Goal: Transaction & Acquisition: Purchase product/service

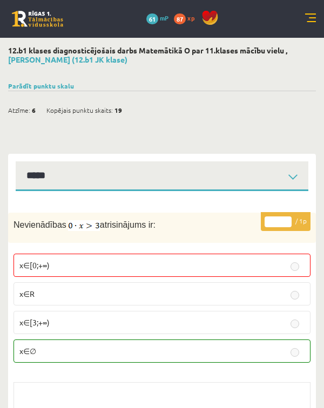
select select "**********"
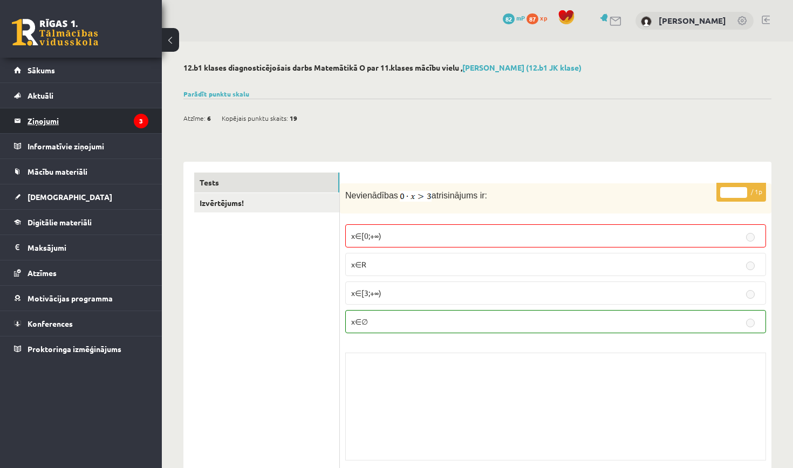
click at [135, 129] on legend "Ziņojumi 3" at bounding box center [88, 120] width 121 height 25
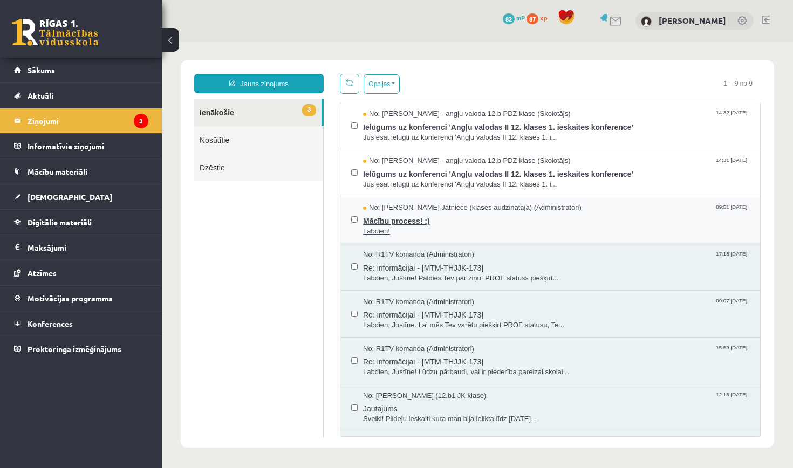
click at [431, 227] on span "Labdien!" at bounding box center [556, 232] width 386 height 10
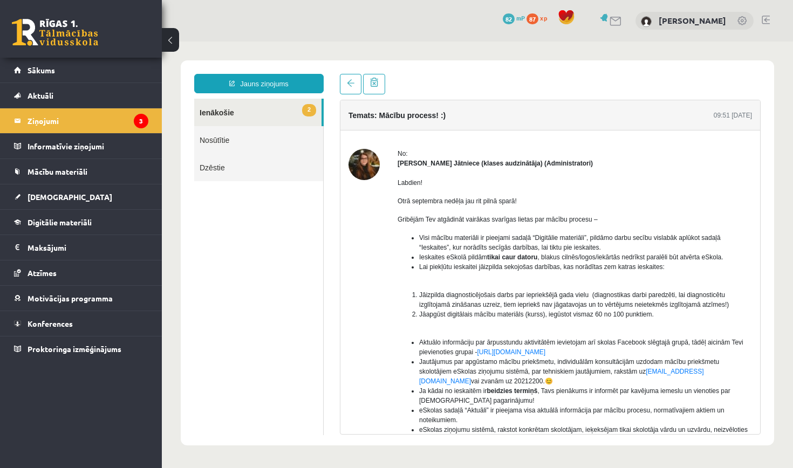
click at [371, 161] on img at bounding box center [364, 164] width 31 height 31
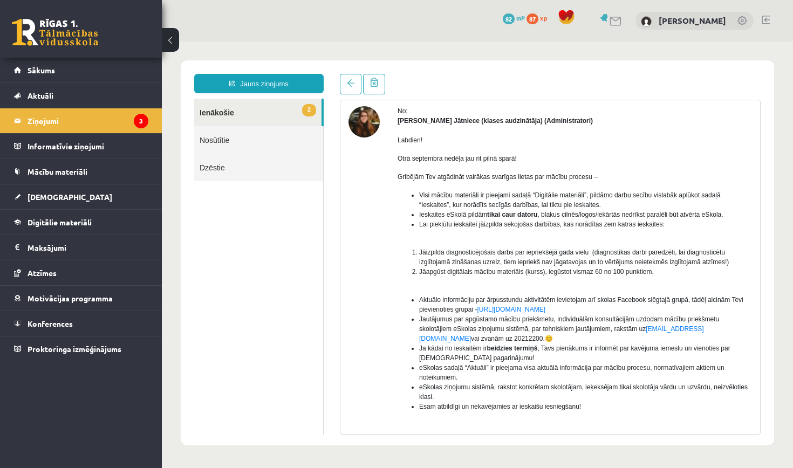
scroll to position [43, 0]
click at [232, 110] on link "2 Ienākošie" at bounding box center [257, 113] width 127 height 28
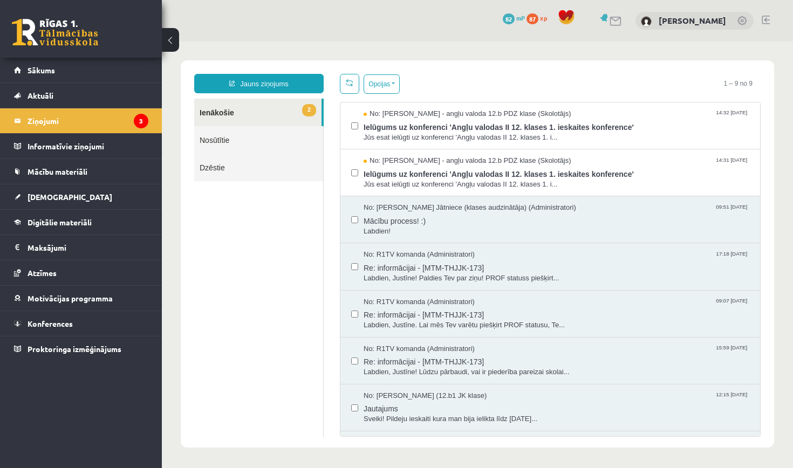
scroll to position [0, 0]
click at [113, 115] on legend "Ziņojumi 3" at bounding box center [88, 120] width 121 height 25
click at [505, 176] on span "Ielūgums uz konferenci 'Angļu valodas II 12. klases 1. ieskaites konference'" at bounding box center [556, 172] width 386 height 13
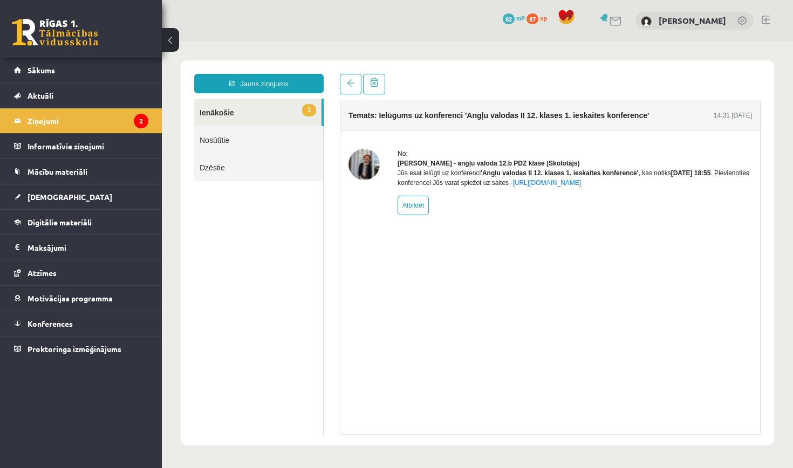
click at [255, 104] on link "1 Ienākošie" at bounding box center [257, 113] width 127 height 28
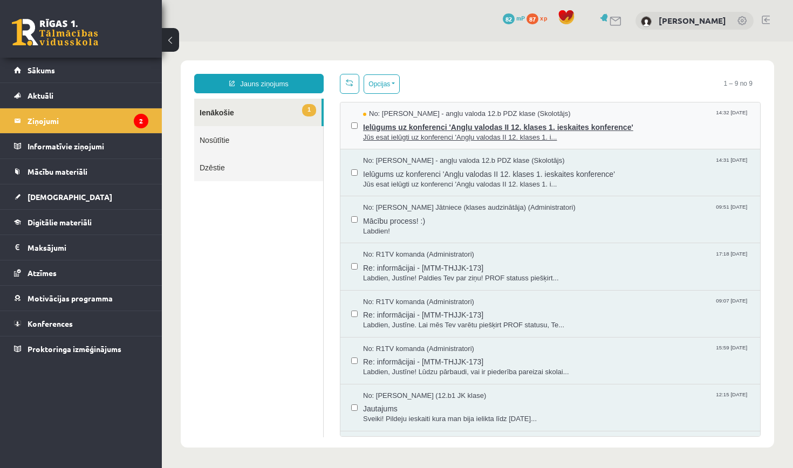
click at [448, 134] on span "Jūs esat ielūgti uz konferenci 'Angļu valodas II 12. klases 1. i..." at bounding box center [556, 138] width 386 height 10
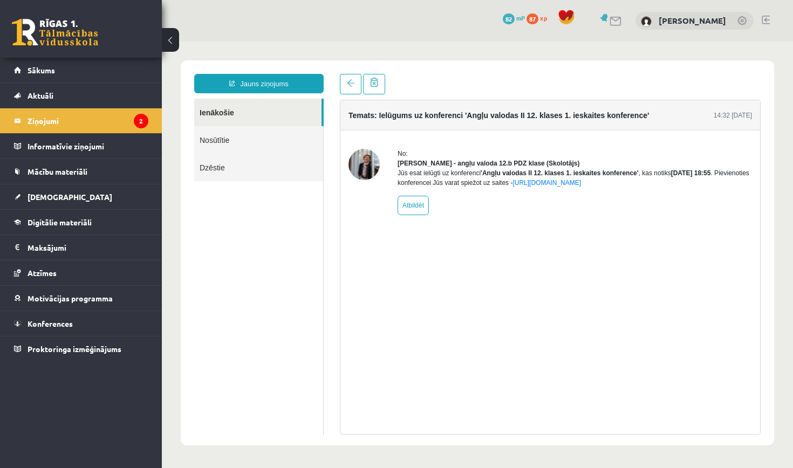
click at [258, 137] on link "Nosūtītie" at bounding box center [258, 140] width 129 height 28
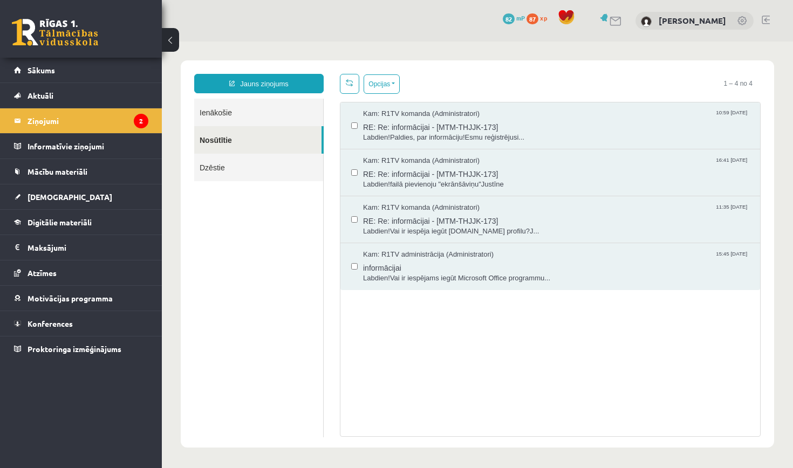
click at [148, 118] on li "Ziņojumi 2" at bounding box center [81, 120] width 162 height 25
click at [133, 119] on legend "Ziņojumi 2" at bounding box center [88, 120] width 121 height 25
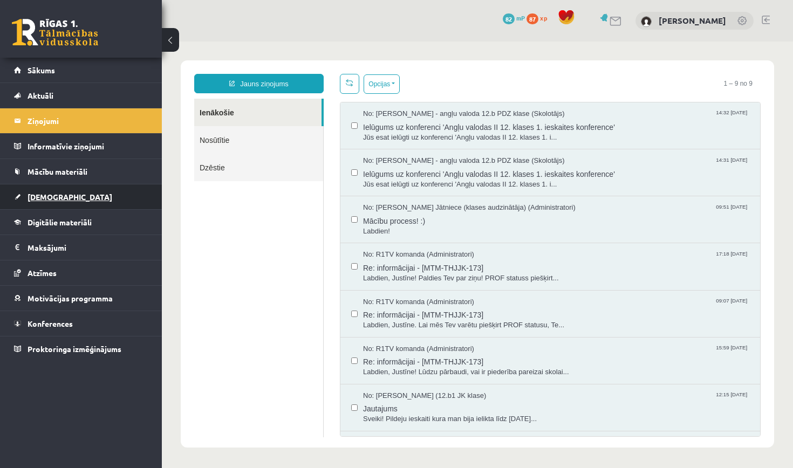
click at [99, 193] on link "[DEMOGRAPHIC_DATA]" at bounding box center [81, 197] width 134 height 25
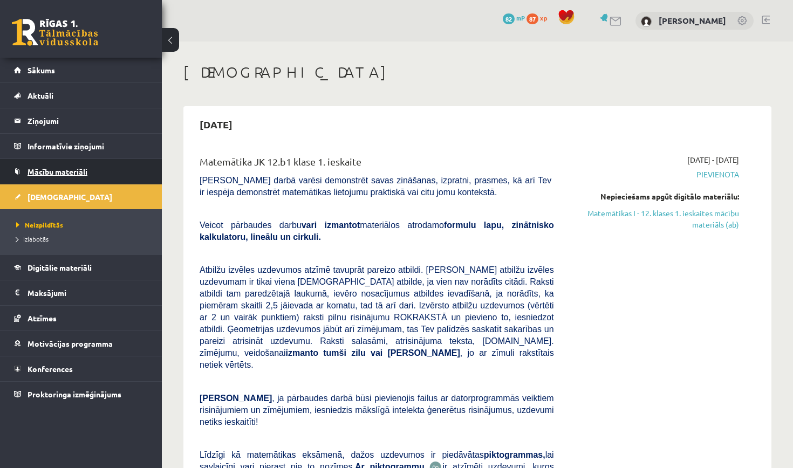
click at [105, 176] on link "Mācību materiāli" at bounding box center [81, 171] width 134 height 25
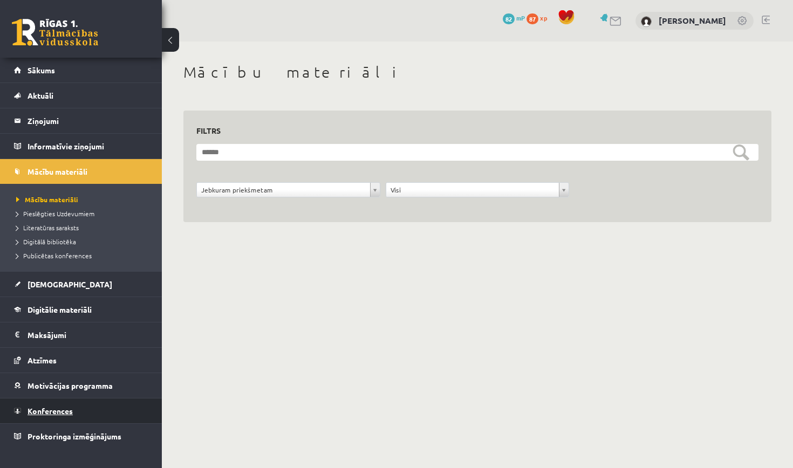
click at [61, 410] on span "Konferences" at bounding box center [50, 411] width 45 height 10
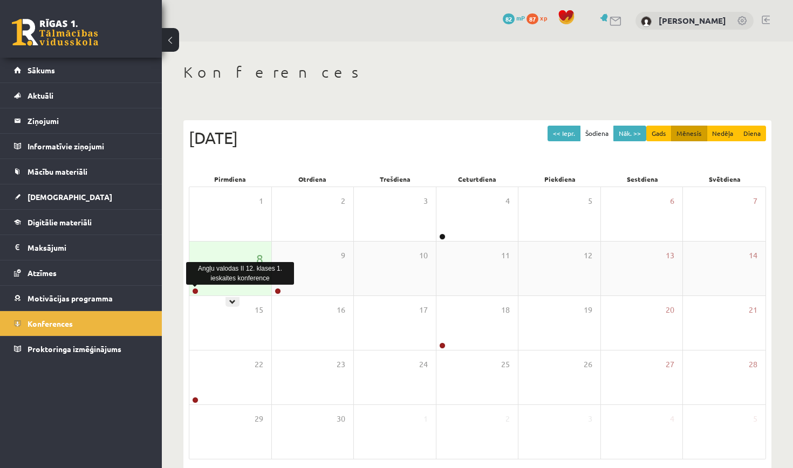
click at [195, 291] on link at bounding box center [195, 291] width 6 height 6
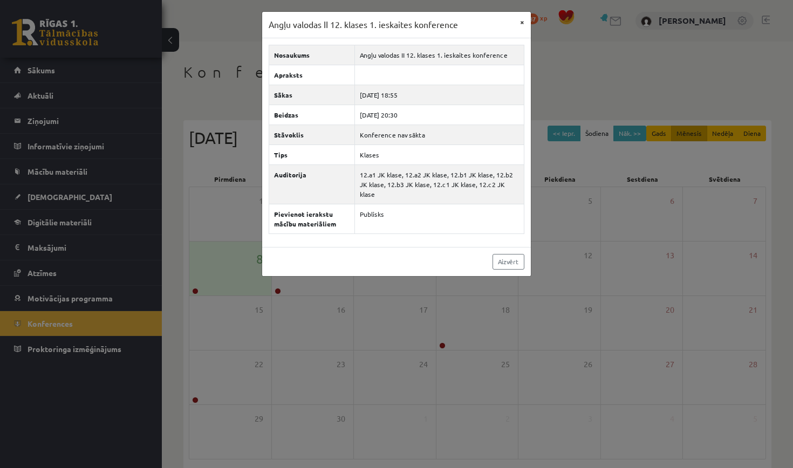
click at [520, 21] on button "×" at bounding box center [522, 22] width 17 height 21
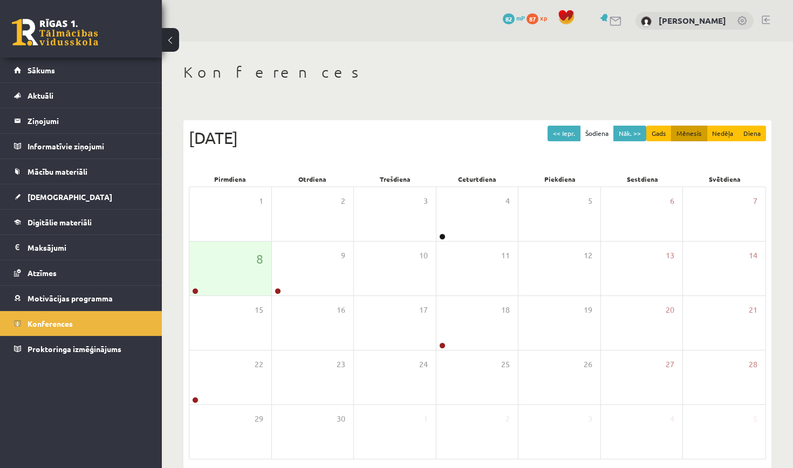
click at [515, 16] on span "82" at bounding box center [509, 18] width 12 height 11
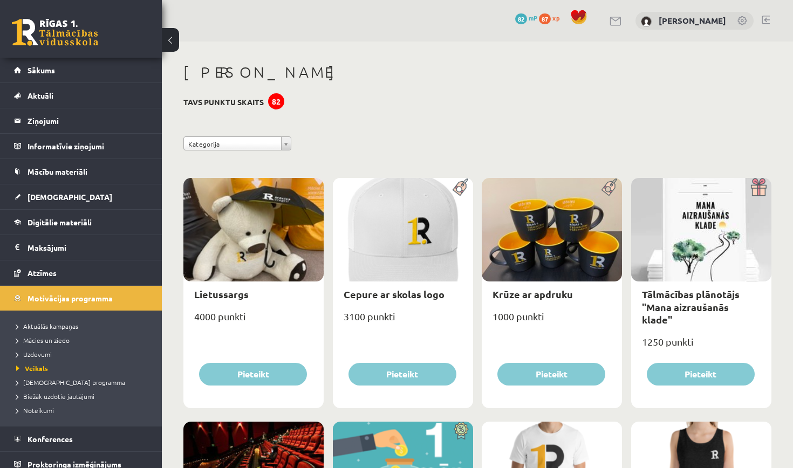
click at [551, 18] on span "87" at bounding box center [545, 18] width 12 height 11
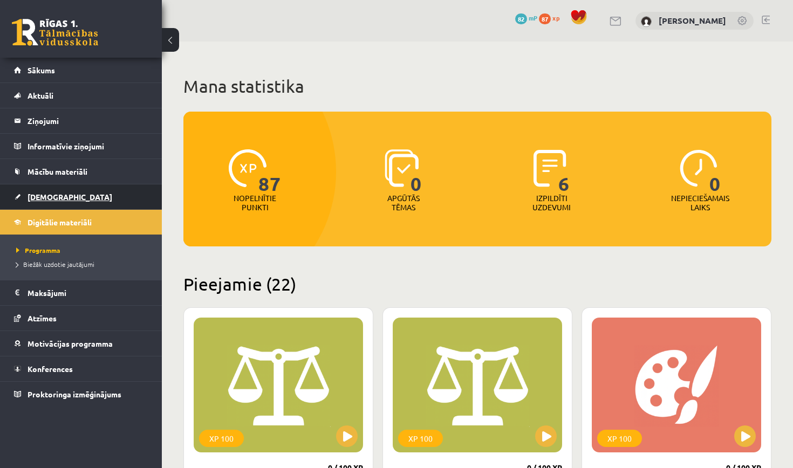
click at [109, 202] on link "[DEMOGRAPHIC_DATA]" at bounding box center [81, 197] width 134 height 25
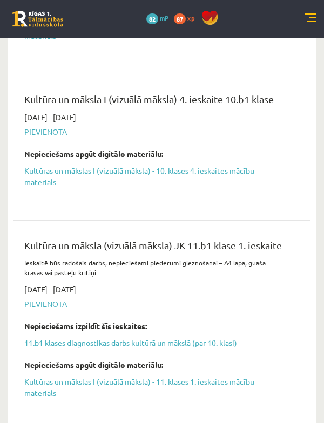
scroll to position [4704, 0]
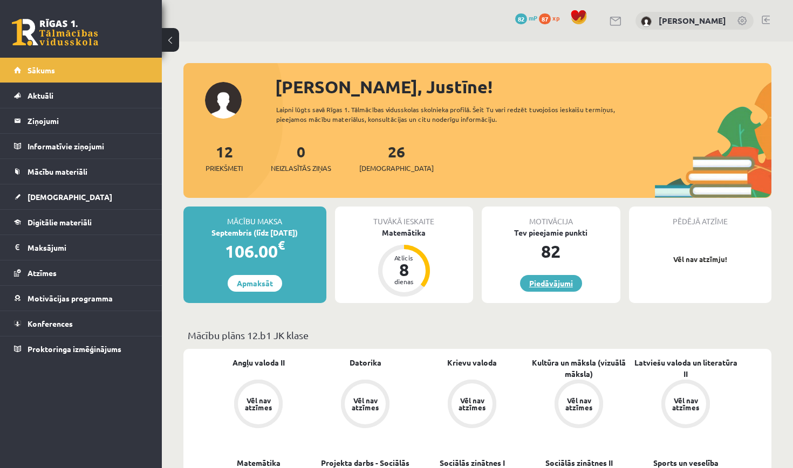
click at [553, 279] on link "Piedāvājumi" at bounding box center [551, 283] width 62 height 17
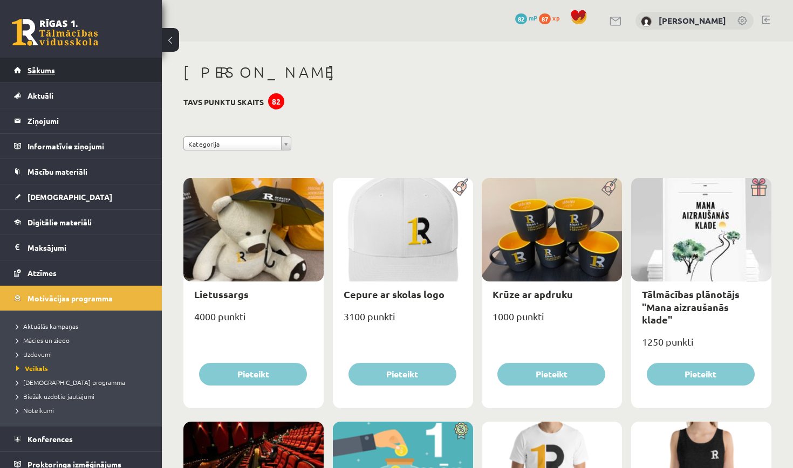
click at [127, 71] on link "Sākums" at bounding box center [81, 70] width 134 height 25
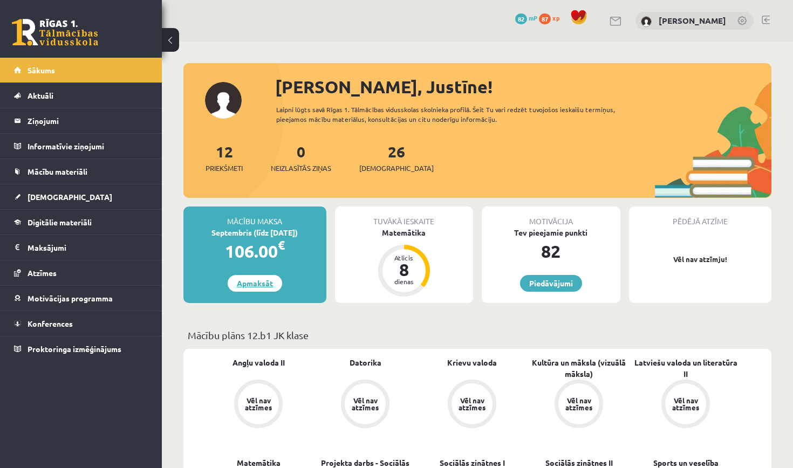
click at [249, 280] on link "Apmaksāt" at bounding box center [255, 283] width 54 height 17
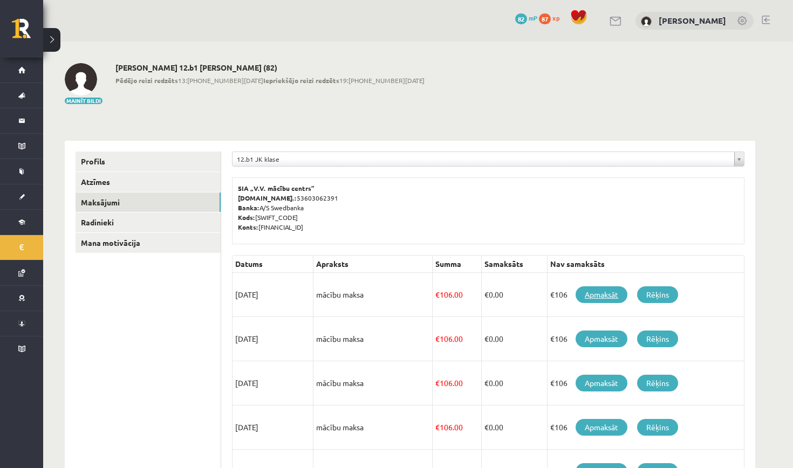
click at [593, 294] on link "Apmaksāt" at bounding box center [602, 295] width 52 height 17
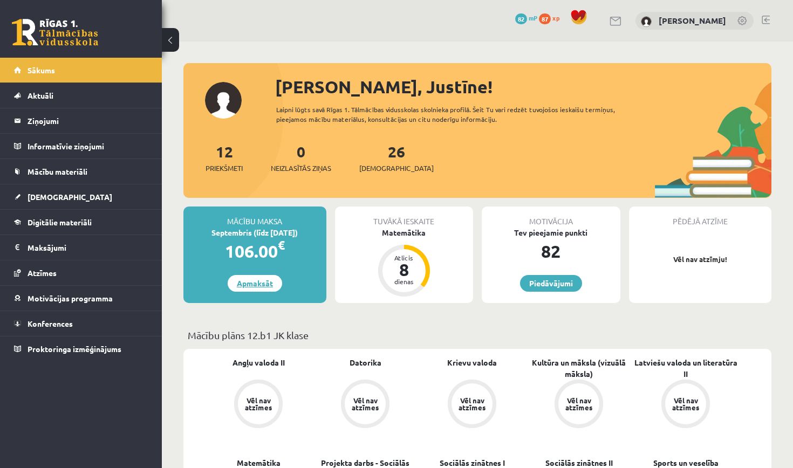
click at [258, 287] on link "Apmaksāt" at bounding box center [255, 283] width 54 height 17
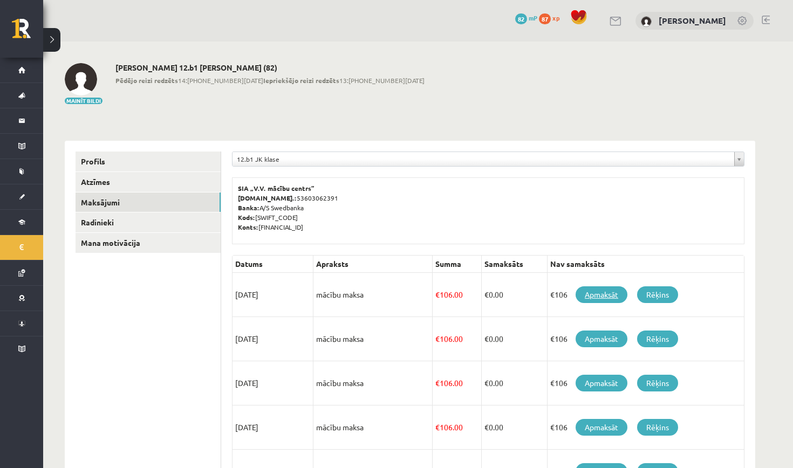
click at [587, 296] on link "Apmaksāt" at bounding box center [602, 295] width 52 height 17
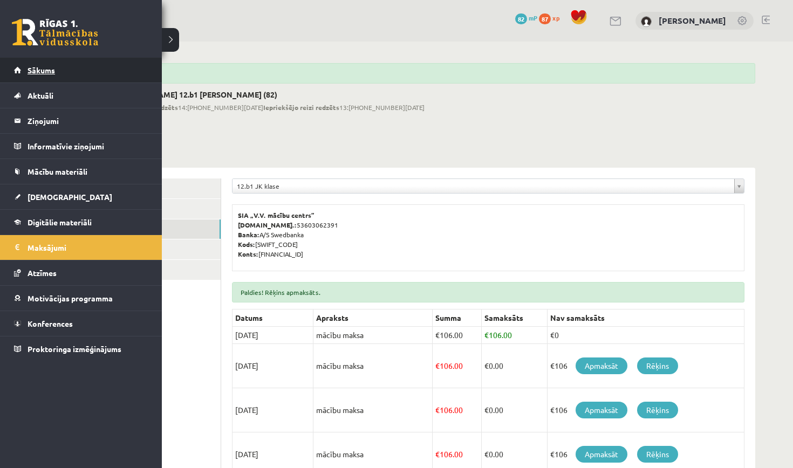
click at [25, 78] on link "Sākums" at bounding box center [81, 70] width 134 height 25
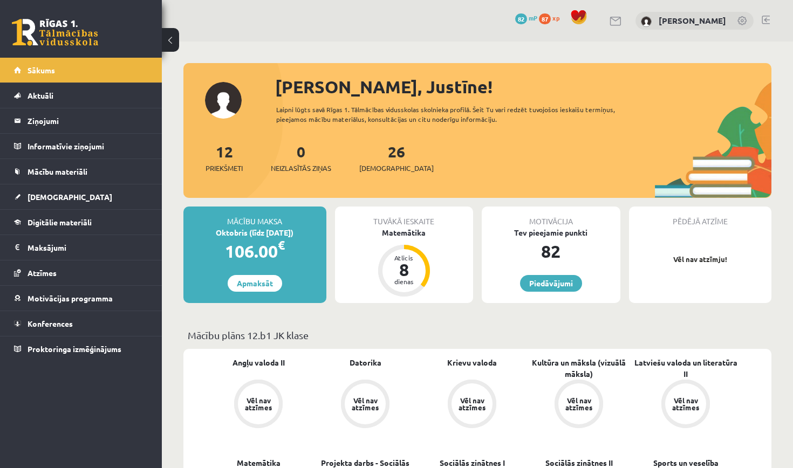
click at [719, 266] on div "Pēdējā atzīme Vēl nav atzīmju!" at bounding box center [700, 255] width 143 height 97
click at [769, 18] on link at bounding box center [766, 20] width 8 height 9
